Goal: Check status

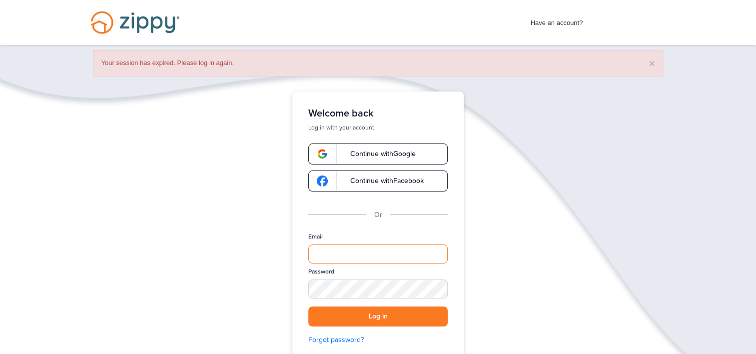
click at [394, 248] on input "Email" at bounding box center [377, 253] width 139 height 19
type input "**********"
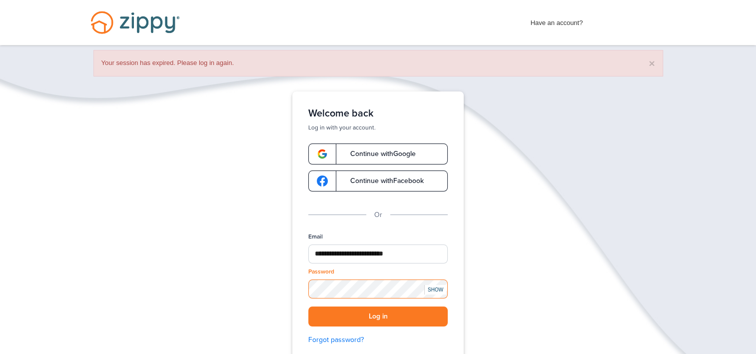
click at [308, 306] on button "Log in" at bounding box center [377, 316] width 139 height 20
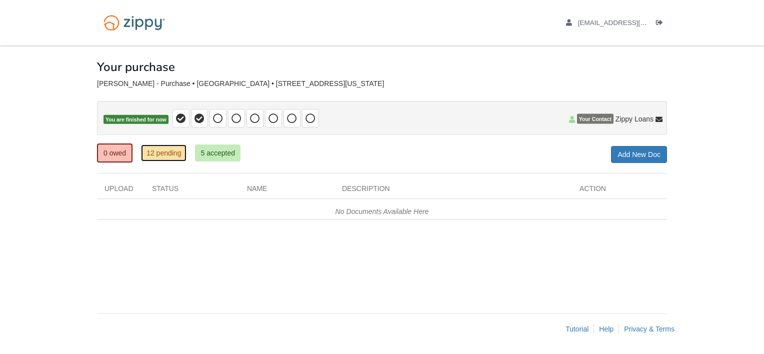
click at [152, 148] on link "12 pending" at bounding box center [163, 152] width 45 height 17
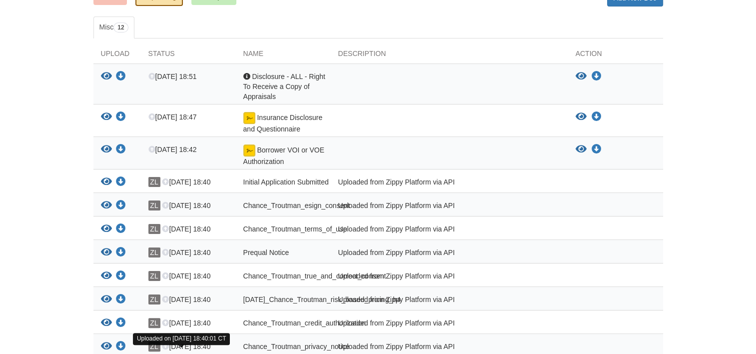
scroll to position [149, 0]
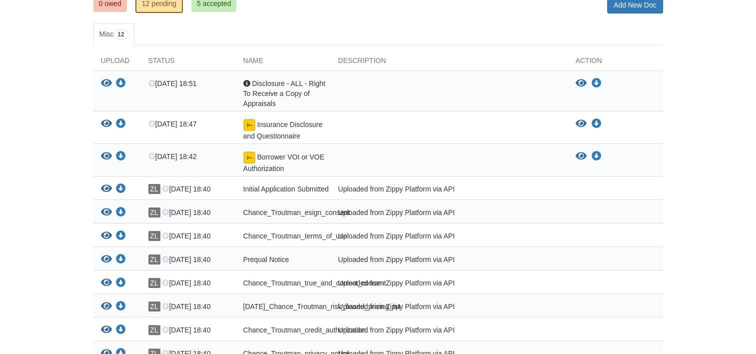
click at [364, 57] on div "Description" at bounding box center [449, 62] width 237 height 15
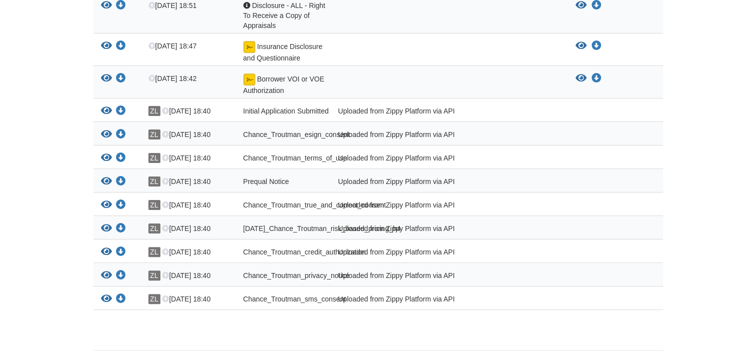
scroll to position [0, 0]
